Goal: Entertainment & Leisure: Consume media (video, audio)

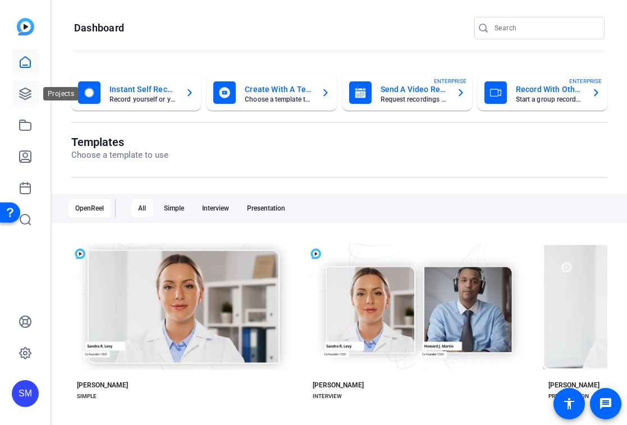
click at [24, 95] on icon at bounding box center [25, 93] width 13 height 13
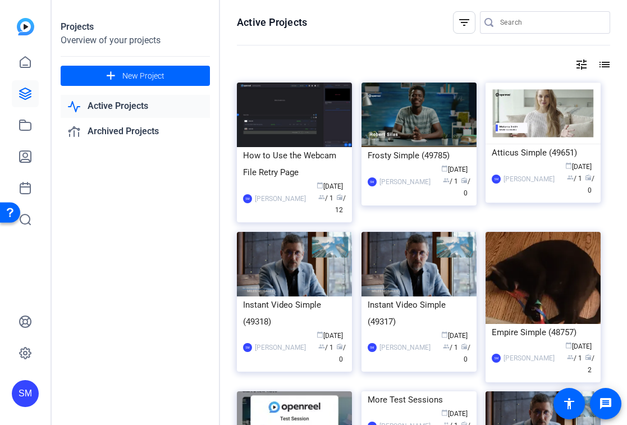
click at [22, 396] on div "SM" at bounding box center [25, 393] width 27 height 27
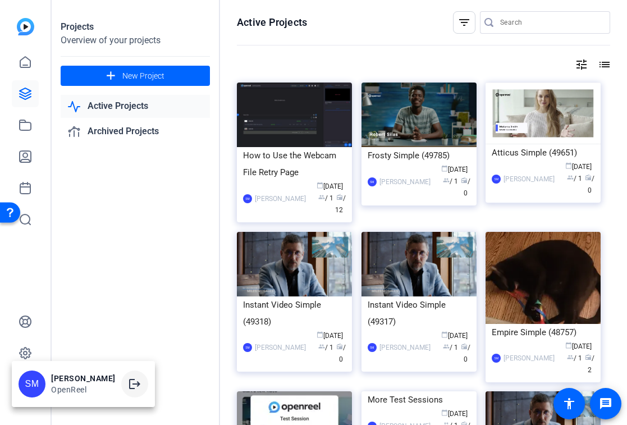
click at [138, 379] on mat-icon "logout" at bounding box center [134, 383] width 13 height 13
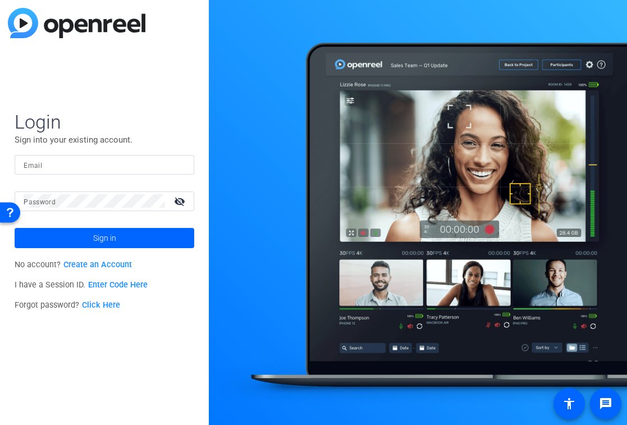
click at [103, 157] on div at bounding box center [105, 165] width 162 height 20
click at [168, 158] on input "Email" at bounding box center [105, 164] width 162 height 13
click at [176, 162] on img at bounding box center [176, 164] width 8 height 13
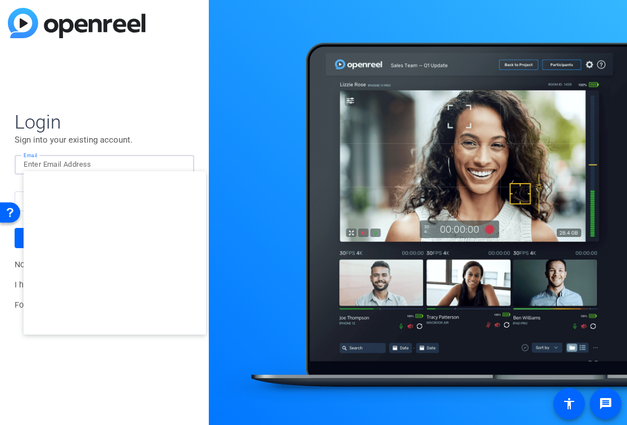
type input "studiosupport+3@openreel.com"
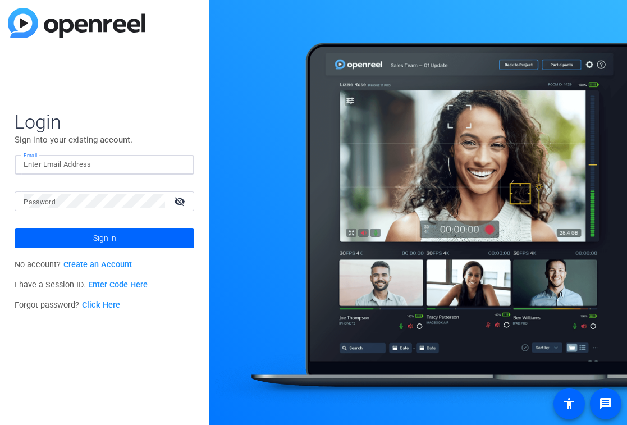
click at [157, 162] on input "Email" at bounding box center [105, 164] width 162 height 13
click at [175, 166] on img at bounding box center [176, 164] width 8 height 13
type input "studiosupport+2@openreel.com"
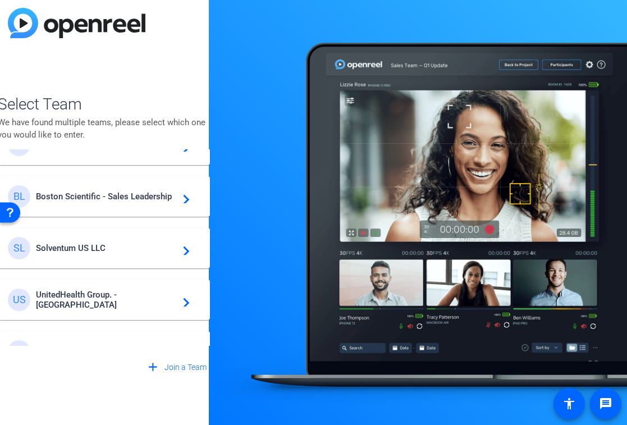
scroll to position [250, 0]
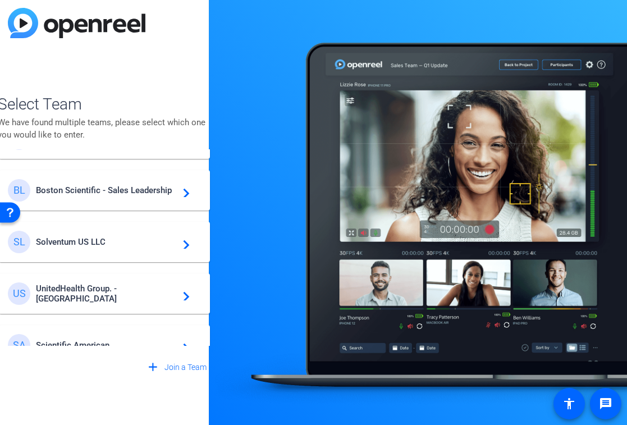
click at [122, 191] on span "Boston Scientific - Sales Leadership" at bounding box center [106, 190] width 140 height 10
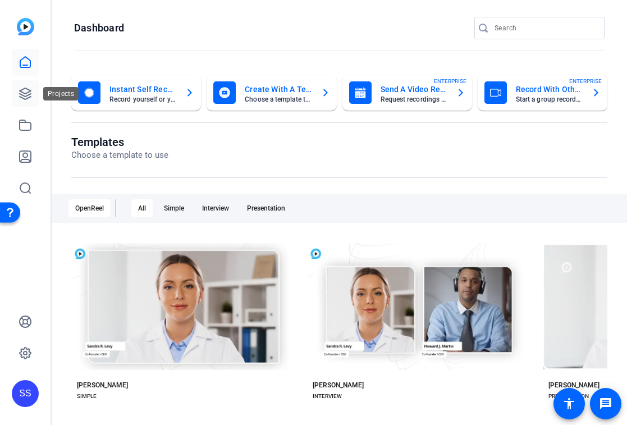
click at [27, 90] on icon at bounding box center [25, 93] width 13 height 13
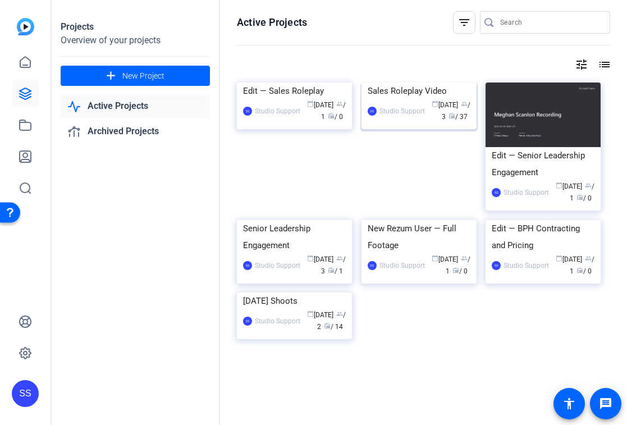
click at [381, 99] on div "Sales Roleplay Video" at bounding box center [419, 91] width 103 height 17
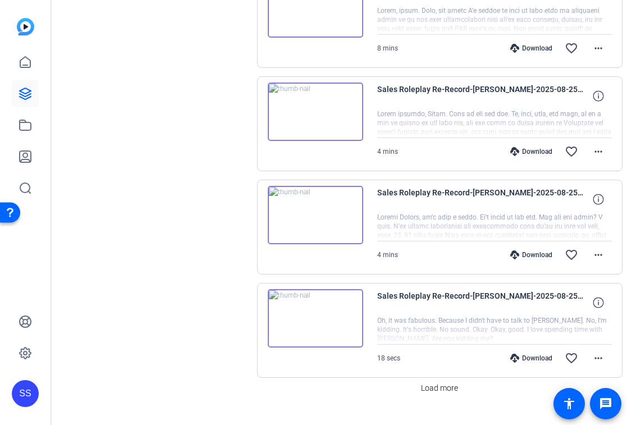
scroll to position [882, 0]
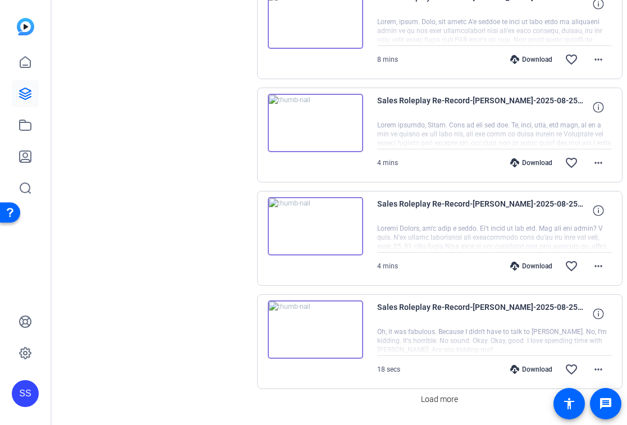
click at [319, 232] on img at bounding box center [315, 226] width 95 height 58
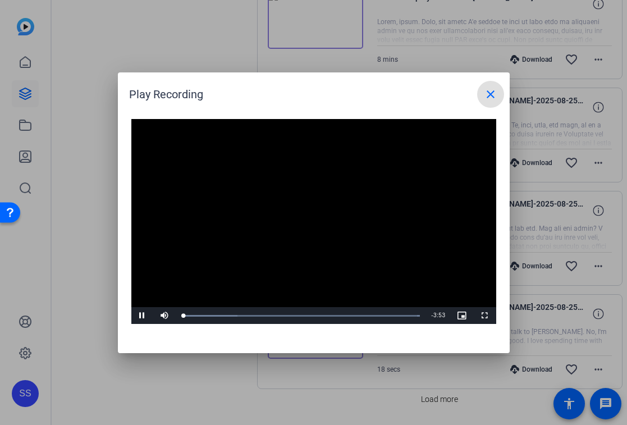
click at [484, 97] on mat-icon "close" at bounding box center [490, 94] width 13 height 13
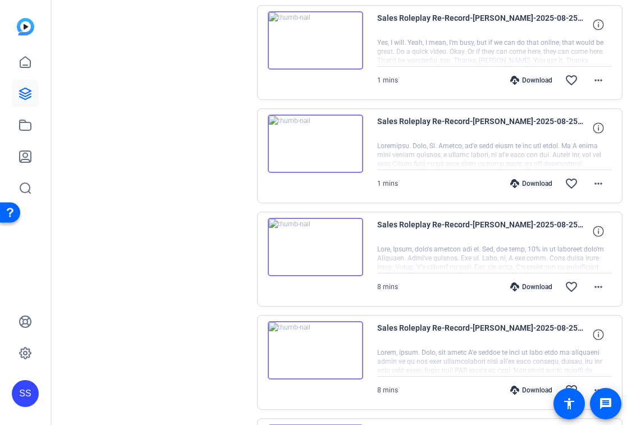
scroll to position [0, 0]
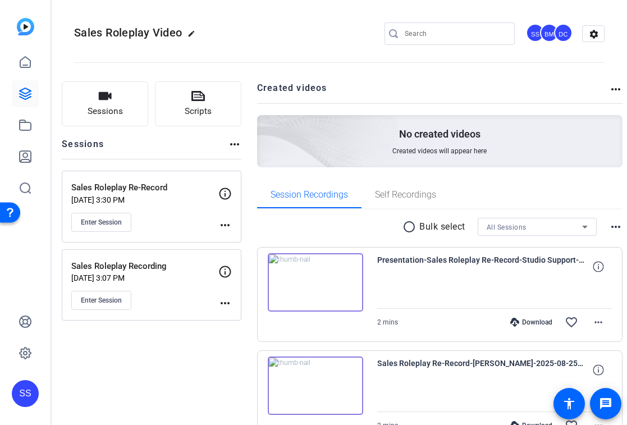
click at [175, 212] on div "Sales Roleplay Re-Record Aug 21, 2025 @ 3:30 PM Enter Session" at bounding box center [144, 206] width 147 height 51
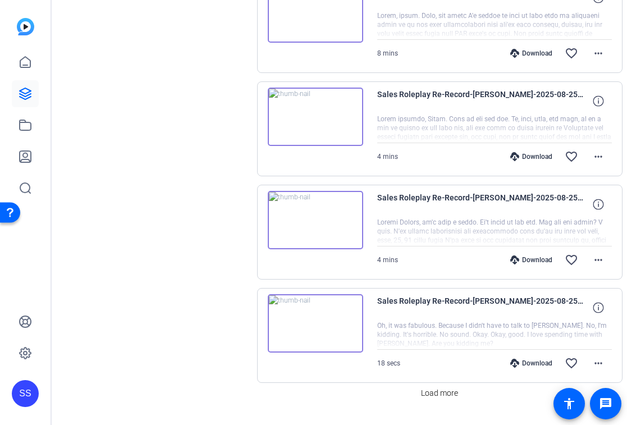
scroll to position [821, 0]
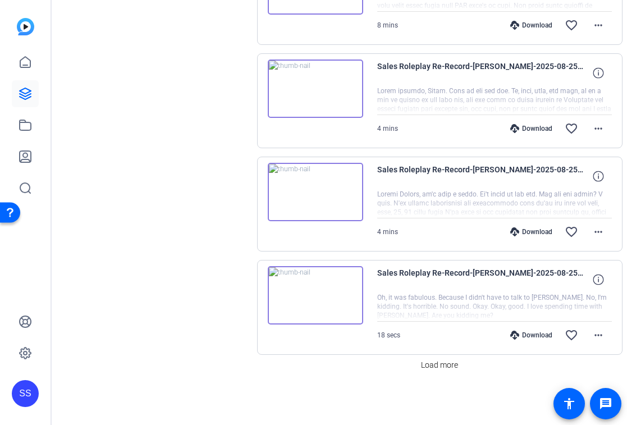
click at [308, 193] on img at bounding box center [315, 192] width 95 height 58
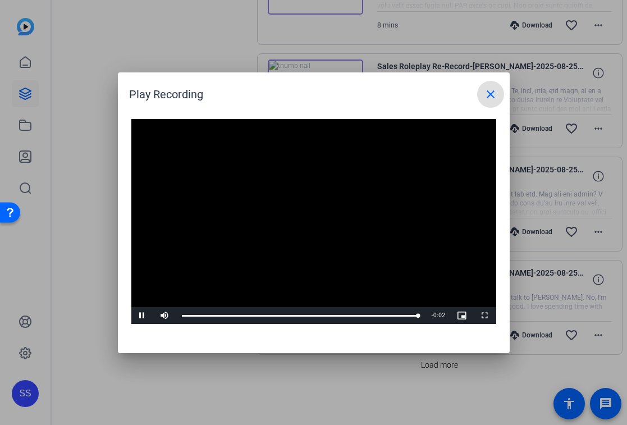
click at [490, 95] on mat-icon "close" at bounding box center [490, 94] width 13 height 13
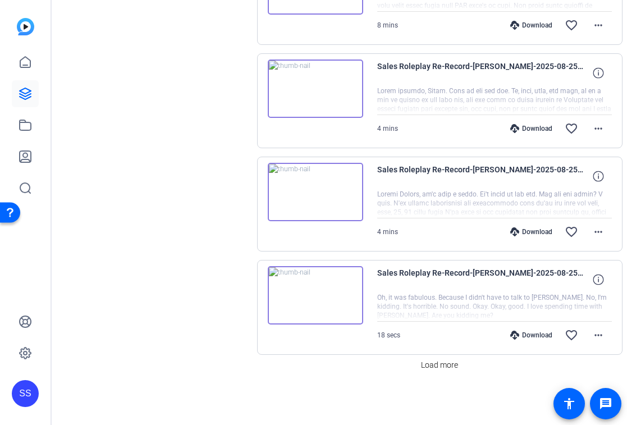
click at [326, 107] on img at bounding box center [315, 88] width 95 height 58
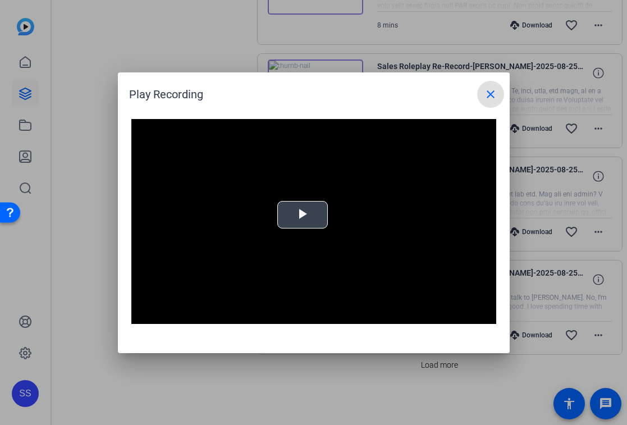
click at [297, 253] on video "Video Player" at bounding box center [313, 221] width 365 height 205
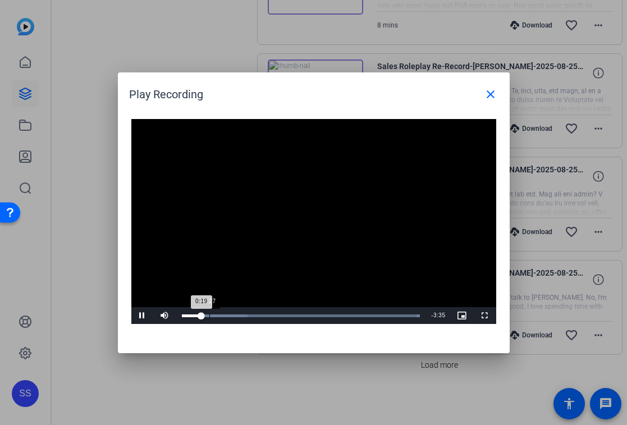
click at [210, 317] on div "Loaded : 100.00% 0:27 0:19" at bounding box center [301, 315] width 250 height 17
click at [215, 317] on div "0:33" at bounding box center [199, 315] width 34 height 3
click at [220, 316] on div "Loaded : 100.00% 0:38 0:33" at bounding box center [301, 315] width 239 height 3
click at [225, 315] on div "Loaded : 100.00% 0:43 0:38" at bounding box center [301, 315] width 239 height 3
click at [231, 316] on div "0:47" at bounding box center [206, 315] width 49 height 3
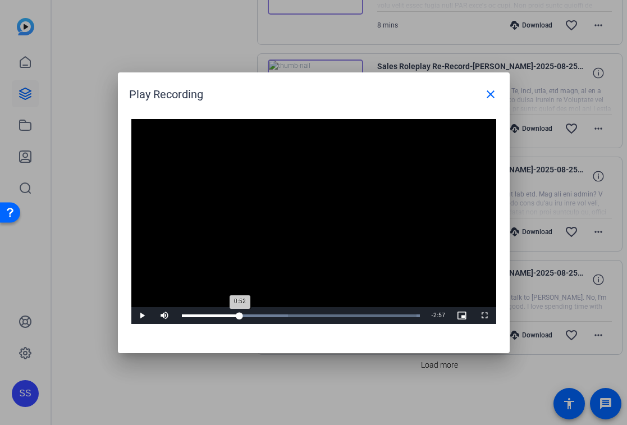
click at [240, 314] on div "Loaded : 100.00% 0:57 0:52" at bounding box center [301, 315] width 239 height 3
click at [237, 314] on div "0:58" at bounding box center [211, 315] width 59 height 3
click at [306, 313] on div "Loaded : 100.00% 2:04 1:55" at bounding box center [301, 315] width 250 height 17
click at [308, 313] on div "Loaded : 100.00% 2:08 2:12" at bounding box center [301, 315] width 250 height 17
click at [308, 310] on div "Loaded : 100.00% 2:04 2:14" at bounding box center [301, 315] width 250 height 17
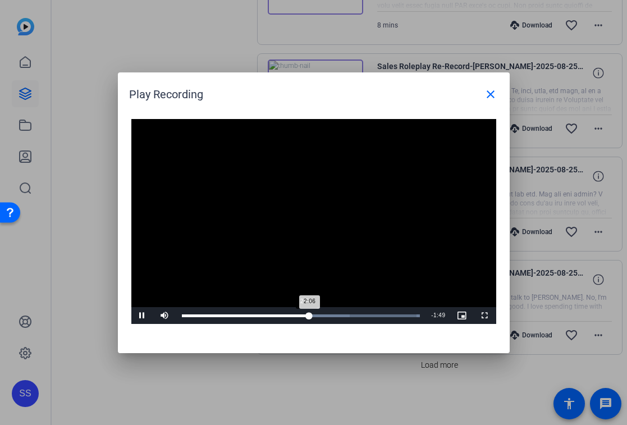
click at [305, 314] on div "2:06" at bounding box center [246, 315] width 128 height 3
click at [487, 102] on span at bounding box center [490, 94] width 27 height 27
